Goal: Task Accomplishment & Management: Complete application form

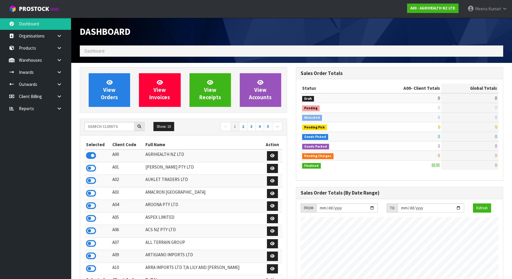
scroll to position [447, 216]
click at [105, 127] on input "text" at bounding box center [109, 126] width 50 height 9
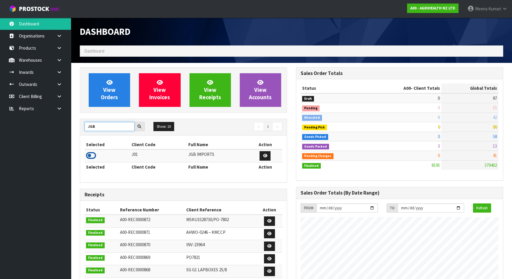
type input "JGB"
click at [91, 155] on icon at bounding box center [91, 155] width 10 height 9
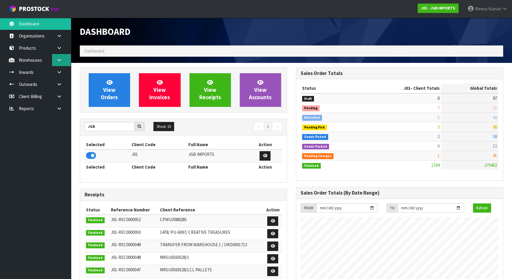
click at [61, 59] on icon at bounding box center [59, 60] width 6 height 4
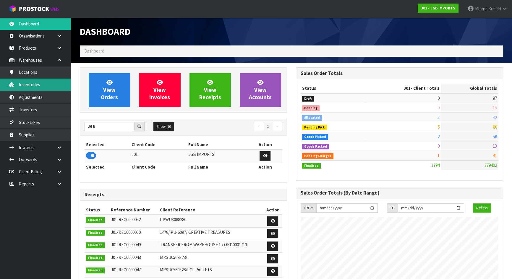
click at [49, 82] on link "Inventories" at bounding box center [35, 85] width 71 height 12
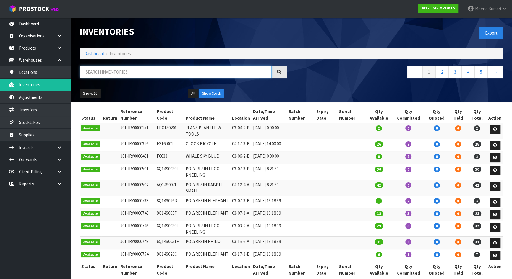
click at [99, 70] on input "text" at bounding box center [176, 72] width 192 height 13
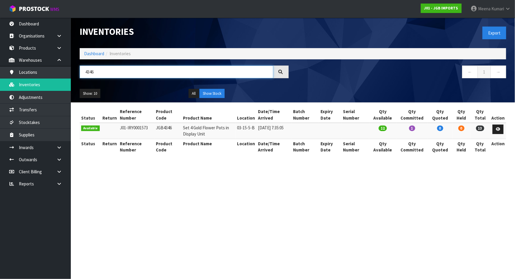
type input "4346"
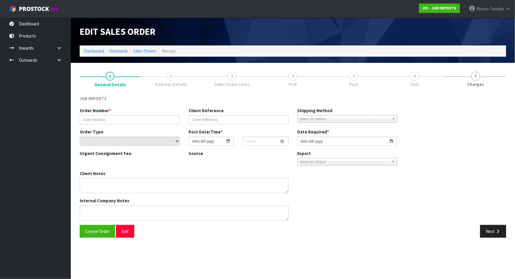
type input "1533"
type input "A-518564"
select select "number:0"
type input "[DATE]"
type input "17:53:00.000"
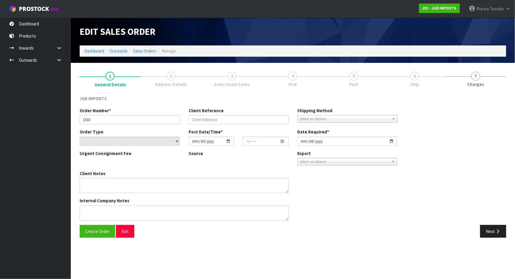
type input "[DATE]"
type textarea "SEND [DATE]. PLEASE EMAIL PRO-FORMA INVOICE REQUESTING ORDER NUMBER BEFORE SEND…"
type textarea "PLEASE SUPPLY ON ORDER NO A-518564. IF POSSIBLE, COULD YOU SUPPLY ON [DATE] INV…"
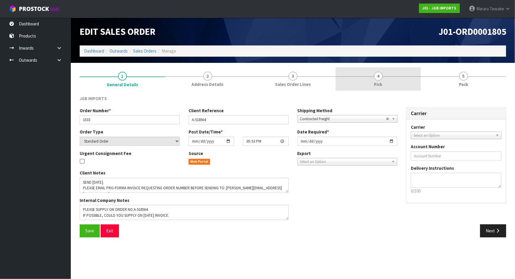
click at [411, 78] on link "4 Pick" at bounding box center [378, 78] width 85 height 23
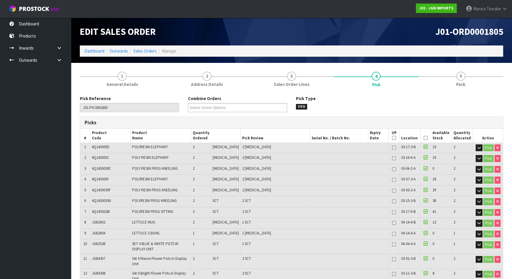
click at [423, 138] on icon at bounding box center [425, 138] width 4 height 0
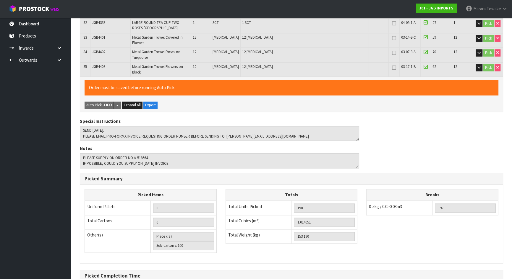
scroll to position [1159, 0]
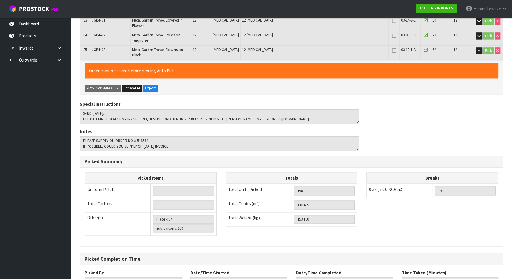
scroll to position [0, 0]
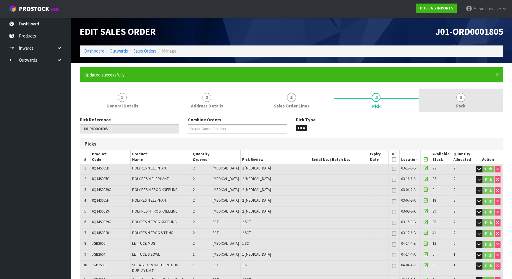
click at [460, 97] on span "5" at bounding box center [460, 97] width 9 height 9
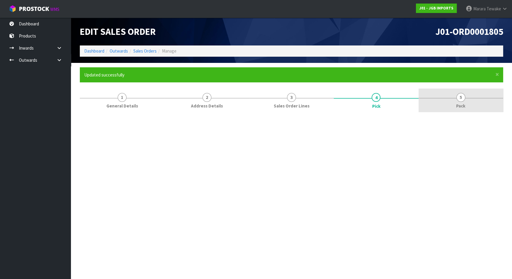
click at [466, 94] on link "5 Pack" at bounding box center [460, 100] width 84 height 23
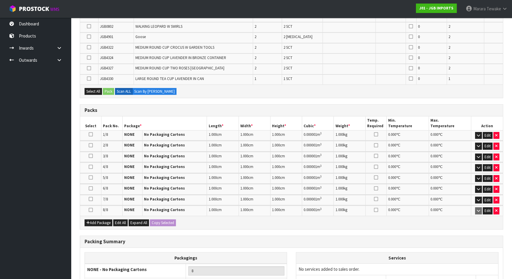
scroll to position [316, 0]
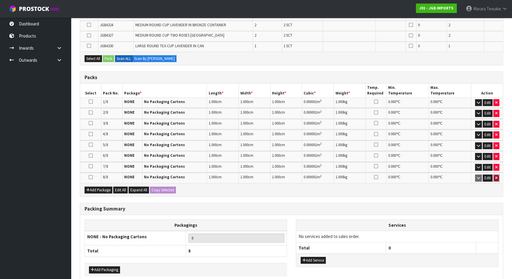
click at [498, 177] on button "button" at bounding box center [496, 178] width 6 height 7
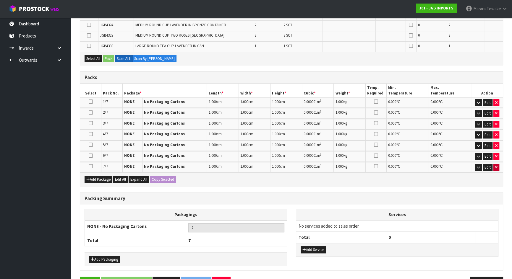
drag, startPoint x: 496, startPoint y: 173, endPoint x: 495, endPoint y: 165, distance: 8.0
click at [496, 173] on div "Add Package Edit All Expand All Copy Selected" at bounding box center [291, 179] width 422 height 13
click at [495, 165] on icon "button" at bounding box center [496, 167] width 2 height 4
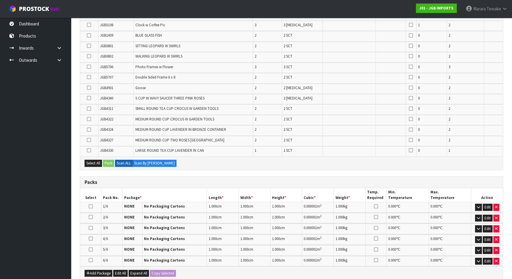
scroll to position [399, 0]
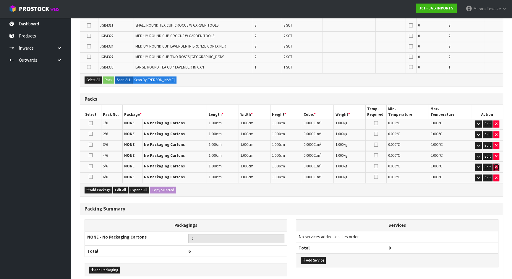
click at [495, 166] on icon "button" at bounding box center [496, 167] width 2 height 4
type input "5"
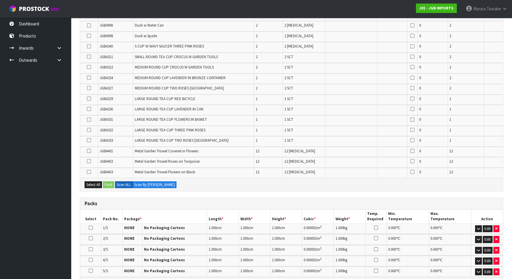
click at [496, 163] on td at bounding box center [493, 162] width 19 height 10
click at [495, 227] on button "button" at bounding box center [496, 228] width 6 height 7
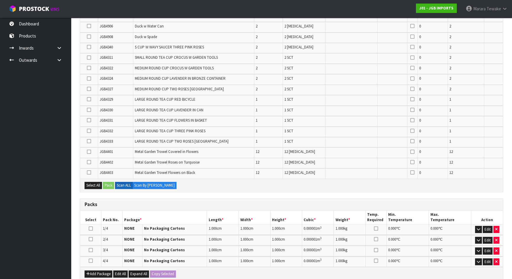
click at [496, 235] on td "Edit" at bounding box center [487, 240] width 32 height 10
click at [496, 237] on button "button" at bounding box center [496, 240] width 6 height 7
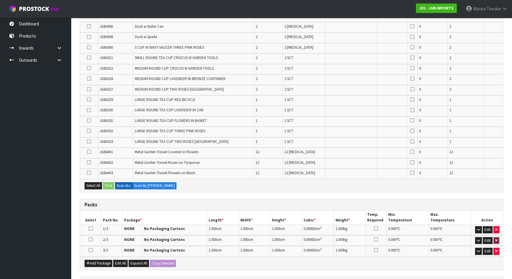
click at [496, 239] on icon "button" at bounding box center [496, 241] width 2 height 4
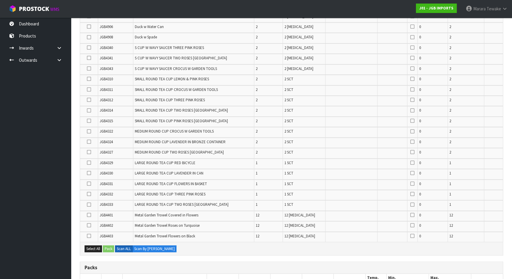
click at [496, 236] on td at bounding box center [493, 237] width 19 height 10
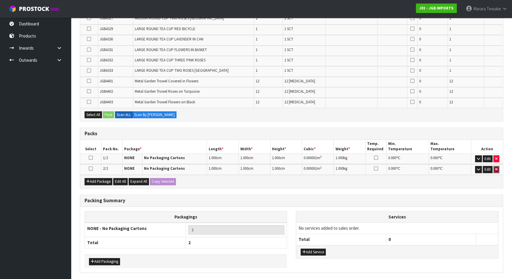
click at [495, 167] on button "button" at bounding box center [496, 169] width 6 height 7
type input "1"
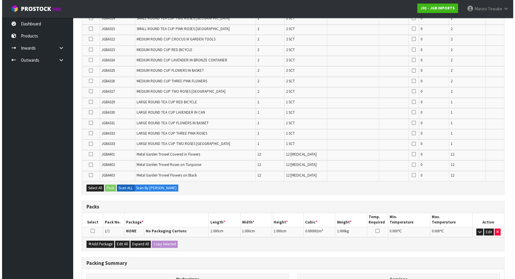
scroll to position [836, 0]
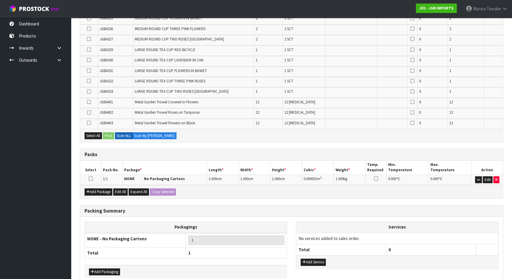
click at [91, 179] on icon at bounding box center [91, 179] width 4 height 0
drag, startPoint x: 97, startPoint y: 132, endPoint x: 106, endPoint y: 133, distance: 8.9
click at [99, 132] on button "Select All" at bounding box center [92, 135] width 17 height 7
click at [108, 132] on button "Pack" at bounding box center [108, 135] width 11 height 7
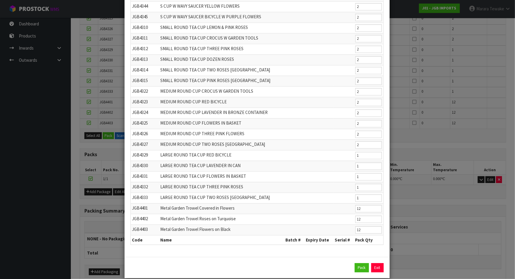
scroll to position [635, 0]
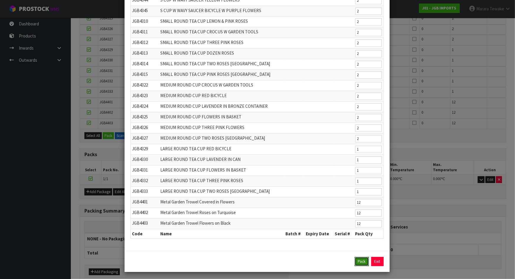
click at [361, 258] on button "Pack" at bounding box center [362, 261] width 14 height 9
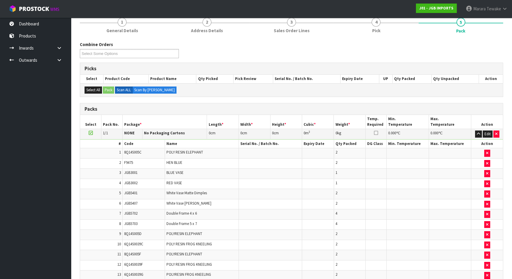
scroll to position [3, 0]
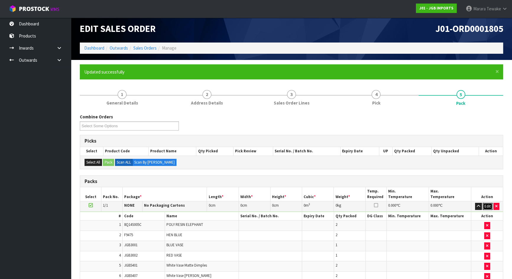
click at [487, 207] on button "Edit" at bounding box center [487, 206] width 10 height 7
type input "120"
type input "100"
type input "153.19"
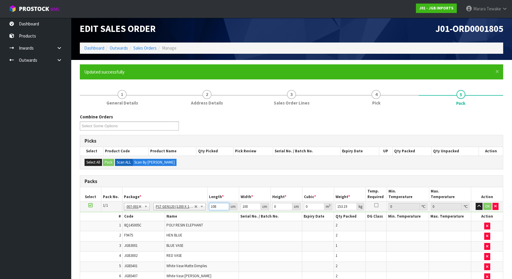
type input "108"
type input "106"
type input "1"
type input "0.011448"
type input "161"
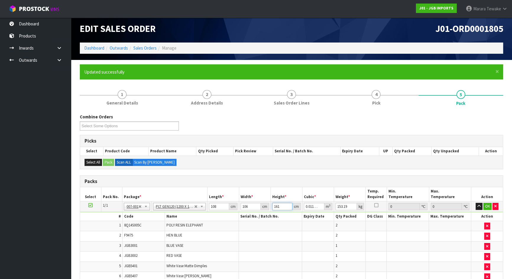
type input "1.843128"
type input "1610"
type input "18.43128"
type input "161"
type input "1.843128"
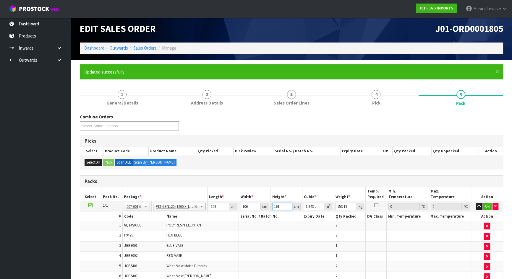
type input "16"
type input "0.183168"
type input "160"
type input "1.83168"
type input "160"
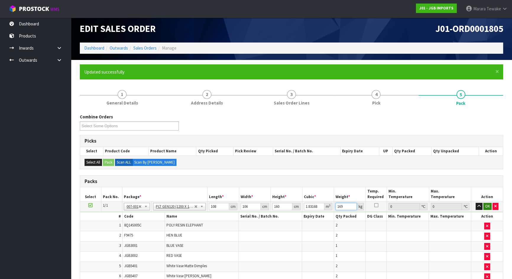
type input "169"
click at [487, 207] on button "OK" at bounding box center [487, 206] width 8 height 7
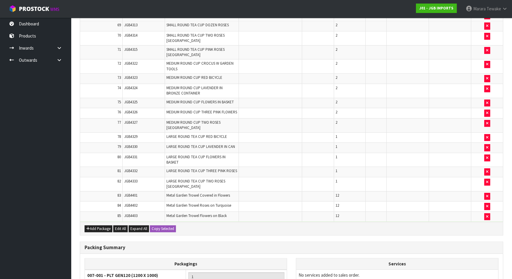
scroll to position [964, 0]
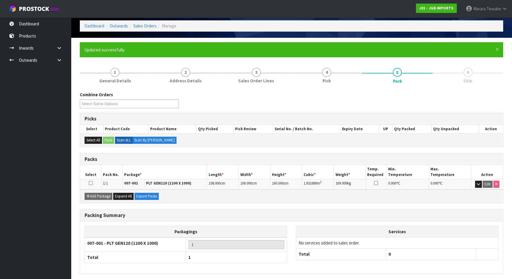
scroll to position [47, 0]
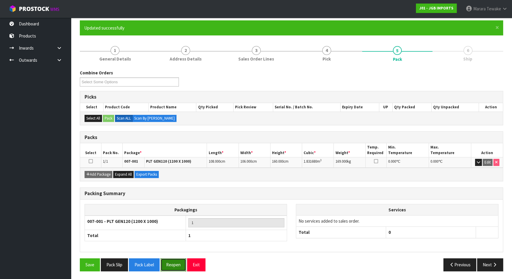
click at [173, 262] on button "Reopen" at bounding box center [173, 264] width 26 height 13
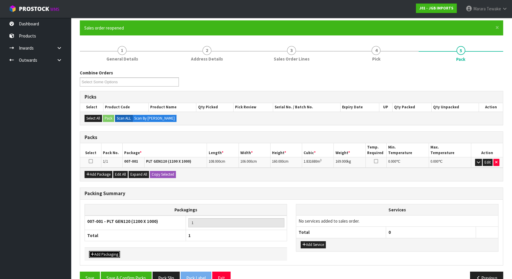
click at [110, 253] on button "Add Packaging" at bounding box center [104, 254] width 31 height 7
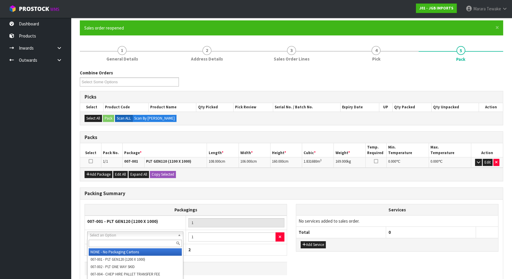
click at [117, 239] on div at bounding box center [134, 244] width 95 height 10
click at [118, 241] on input "text" at bounding box center [135, 243] width 93 height 7
type input "CTN9"
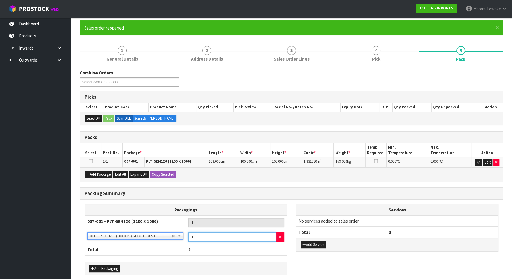
drag, startPoint x: 197, startPoint y: 238, endPoint x: 185, endPoint y: 236, distance: 11.7
click at [186, 236] on td "1" at bounding box center [236, 237] width 101 height 14
type input "6"
click at [104, 271] on div "Add Packaging" at bounding box center [185, 268] width 202 height 13
click at [106, 266] on button "Add Packaging" at bounding box center [104, 268] width 31 height 7
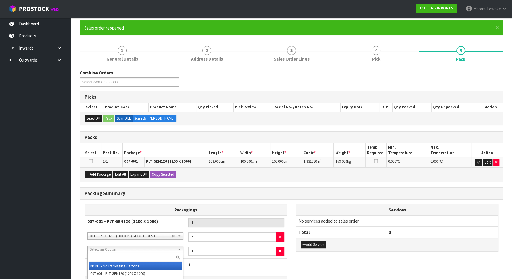
click at [115, 257] on input "text" at bounding box center [135, 257] width 93 height 7
type input "OC"
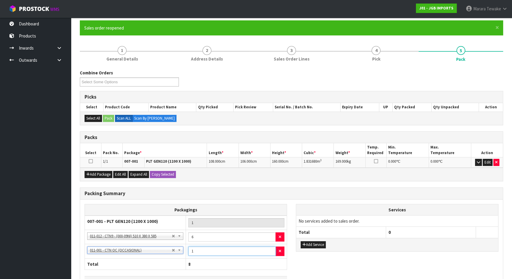
drag, startPoint x: 199, startPoint y: 247, endPoint x: 179, endPoint y: 245, distance: 20.2
click at [180, 245] on tr "NONE - No Packaging Cartons 007-001 - PLT GEN120 (1200 X 1000) 007-002 - PLT ON…" at bounding box center [186, 251] width 202 height 14
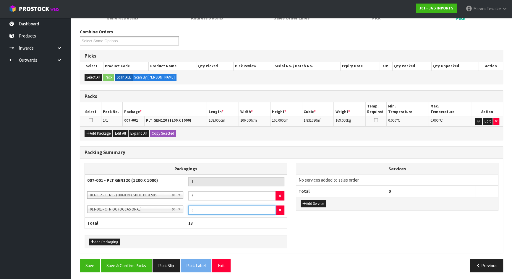
scroll to position [89, 0]
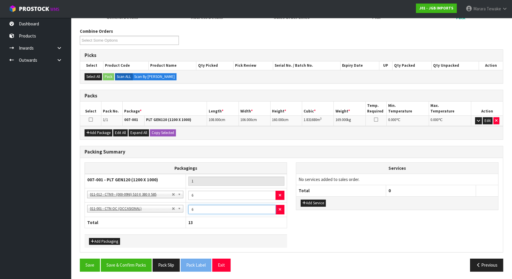
type input "6"
click at [200, 197] on input "6" at bounding box center [231, 195] width 87 height 9
drag, startPoint x: 198, startPoint y: 196, endPoint x: 187, endPoint y: 193, distance: 11.1
click at [187, 193] on td "6" at bounding box center [236, 195] width 101 height 14
type input "7"
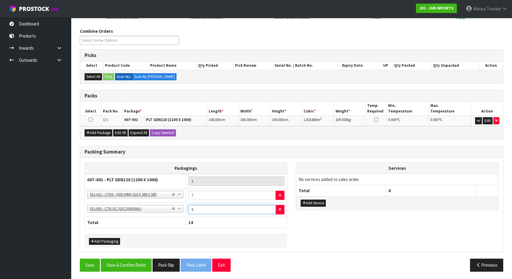
drag, startPoint x: 196, startPoint y: 209, endPoint x: 182, endPoint y: 208, distance: 13.9
click at [183, 208] on tr "NONE - No Packaging Cartons 007-001 - PLT GEN120 (1200 X 1000) 007-002 - PLT ON…" at bounding box center [186, 210] width 202 height 14
type input "5"
click at [110, 261] on button "Save & Confirm Packs" at bounding box center [126, 265] width 51 height 13
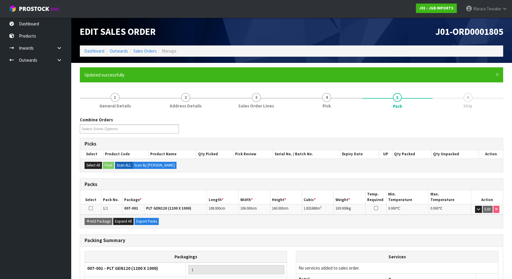
drag, startPoint x: 196, startPoint y: 197, endPoint x: 203, endPoint y: 194, distance: 7.7
click at [202, 194] on th "Package *" at bounding box center [164, 197] width 84 height 14
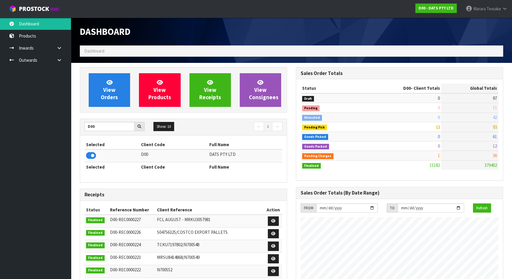
scroll to position [447, 216]
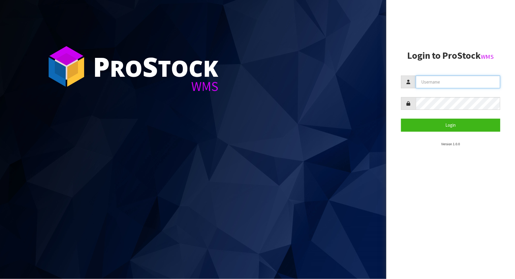
drag, startPoint x: 428, startPoint y: 86, endPoint x: 379, endPoint y: 103, distance: 51.9
click at [428, 86] on input "text" at bounding box center [458, 82] width 84 height 13
type input "POLLY"
click at [401, 119] on button "Login" at bounding box center [450, 125] width 99 height 13
